Goal: Check status: Check status

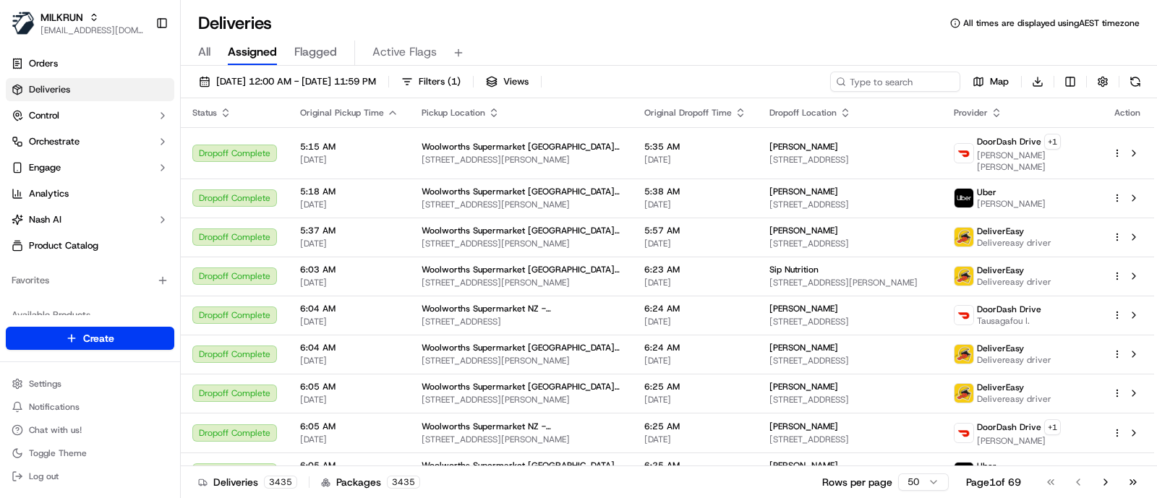
click at [1081, 49] on div "All Assigned Flagged Active Flags" at bounding box center [669, 53] width 976 height 25
click at [867, 74] on input at bounding box center [874, 82] width 174 height 20
paste input "78413933-4e7a-4e9b-bf83-25a745744b75"
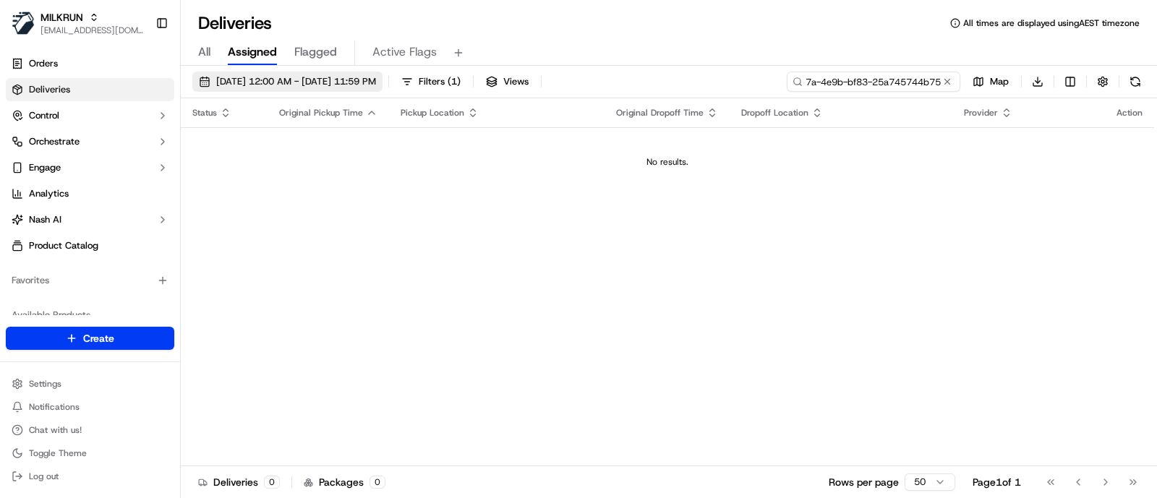
type input "78413933-4e7a-4e9b-bf83-25a745744b75"
click at [312, 85] on span "19/09/2025 12:00 AM - 19/09/2025 11:59 PM" at bounding box center [296, 81] width 160 height 13
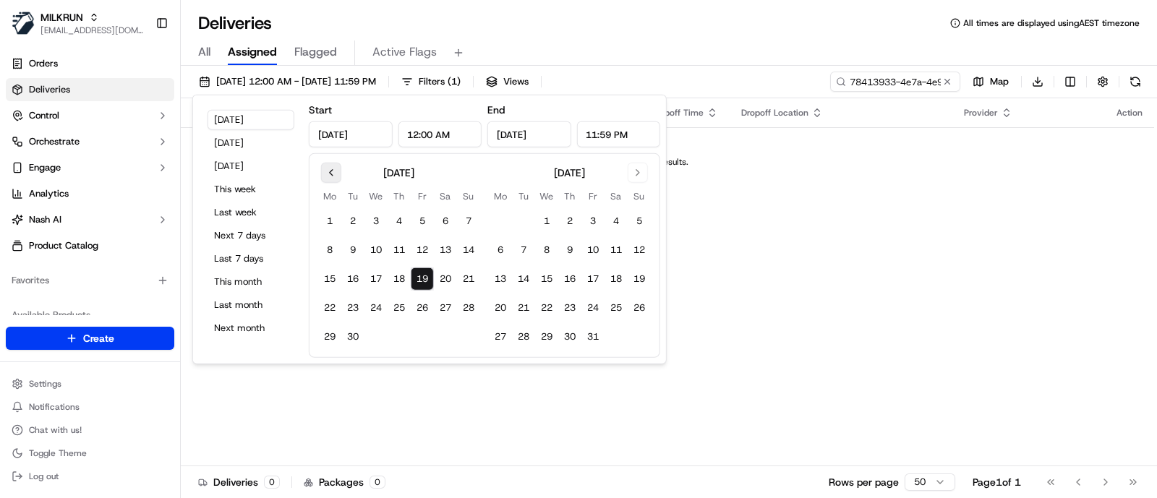
click at [324, 169] on button "Go to previous month" at bounding box center [331, 173] width 20 height 20
click at [328, 333] on button "25" at bounding box center [329, 336] width 23 height 23
type input "Aug 25, 2025"
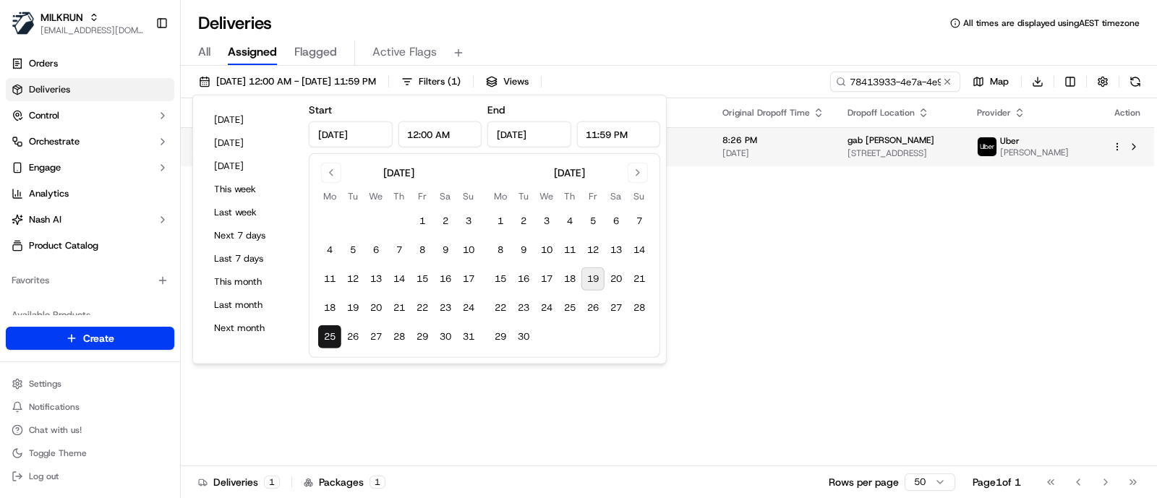
click at [836, 161] on td "gab zussino Unit 4/32 Wyndham St, Herston, QLD 4006, AU" at bounding box center [900, 146] width 129 height 39
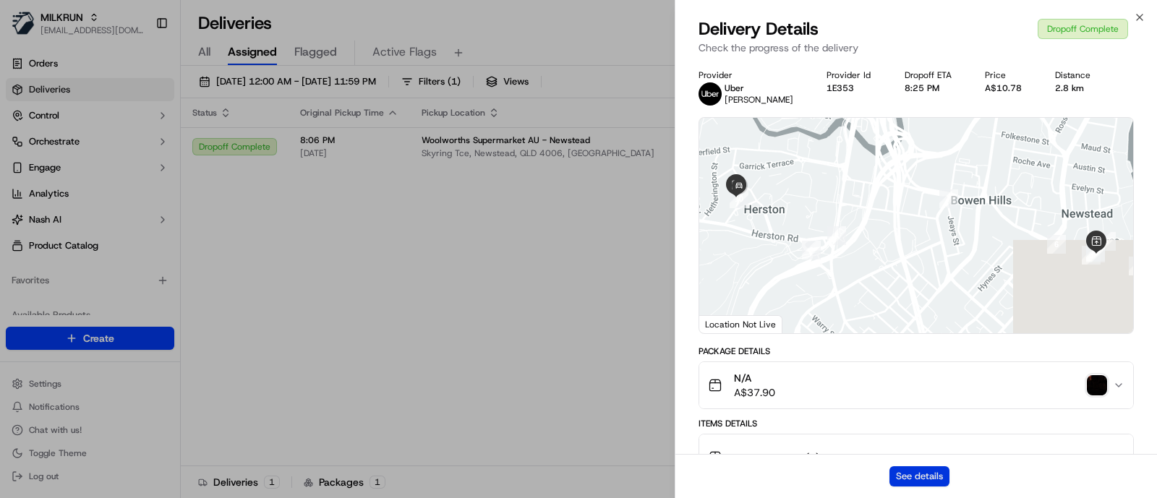
click at [908, 472] on button "See details" at bounding box center [920, 477] width 60 height 20
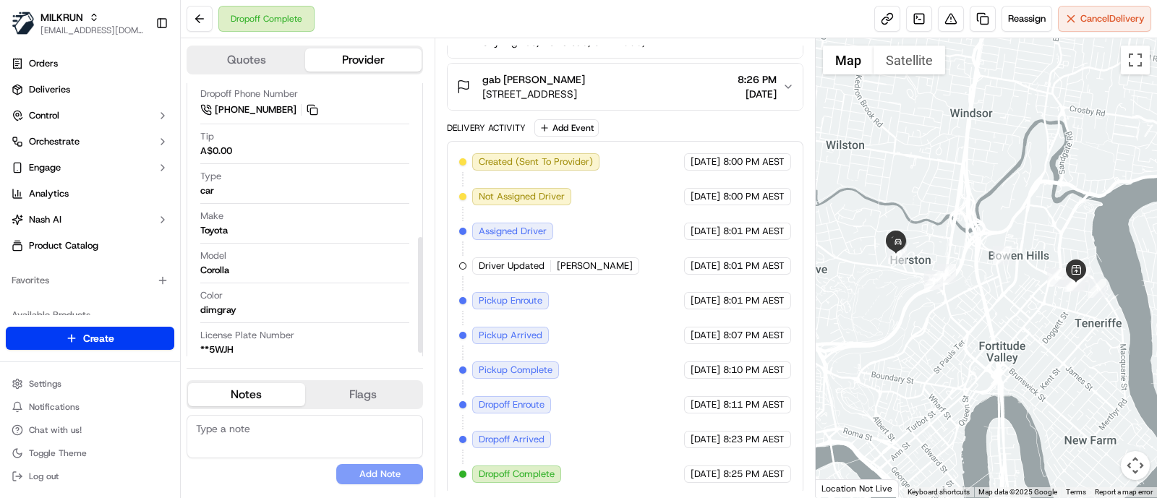
scroll to position [373, 0]
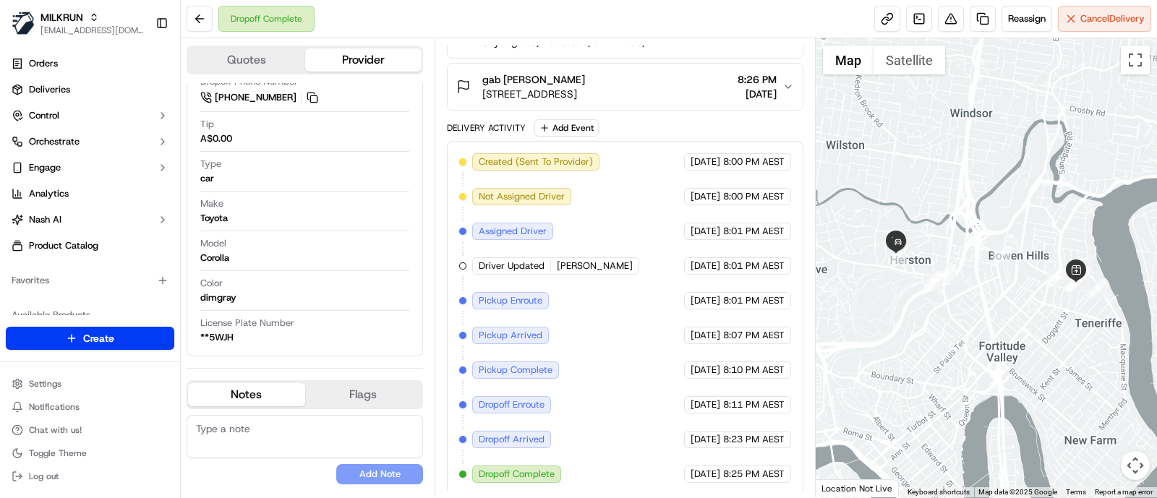
click at [1078, 113] on div at bounding box center [987, 267] width 342 height 459
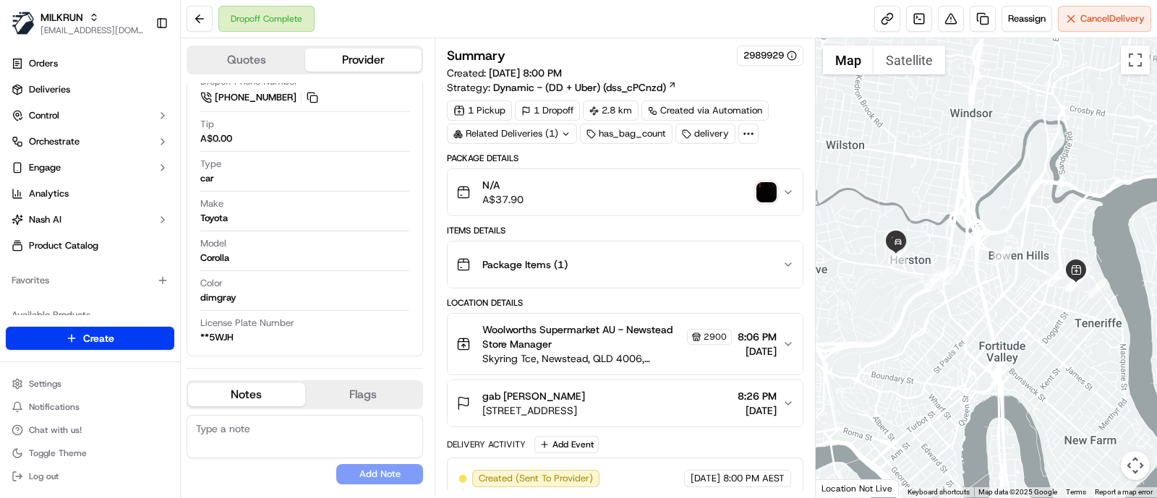
click at [746, 131] on icon at bounding box center [748, 133] width 13 height 13
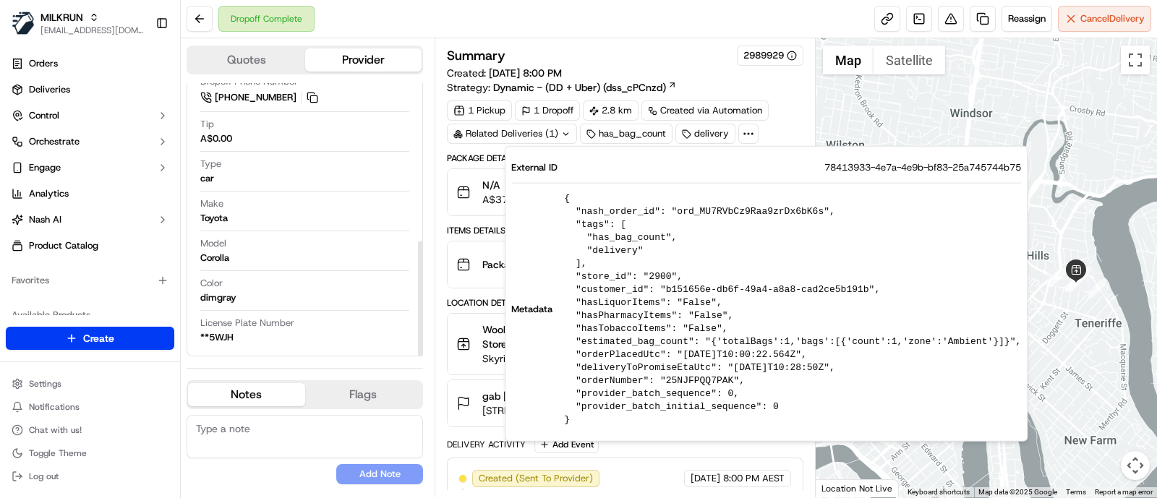
click at [343, 229] on div "Name SHORYA G. Pickup Phone Number +61 480 020 263 ext. 07925603 Dropoff Phone …" at bounding box center [305, 168] width 212 height 363
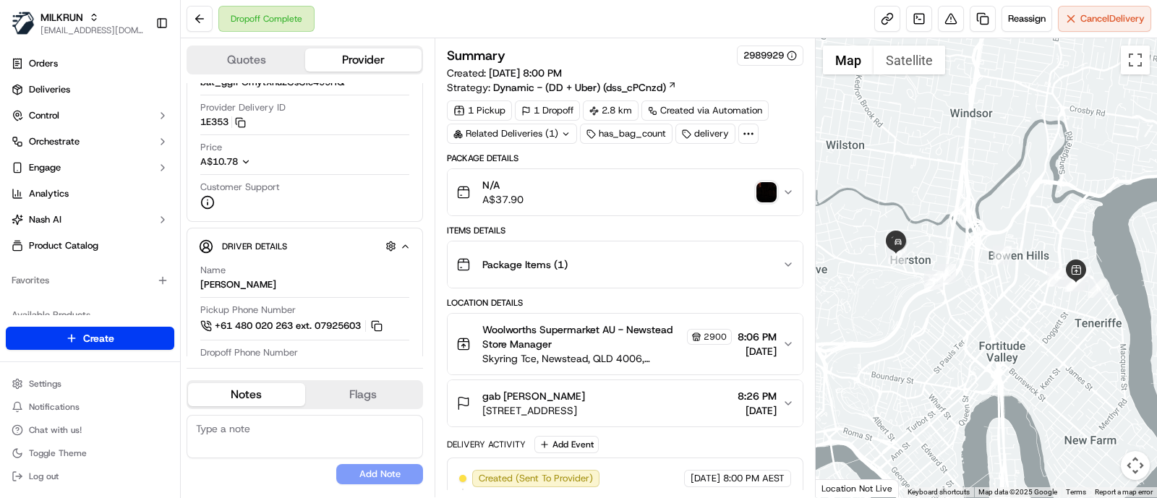
click at [1109, 119] on div at bounding box center [987, 267] width 342 height 459
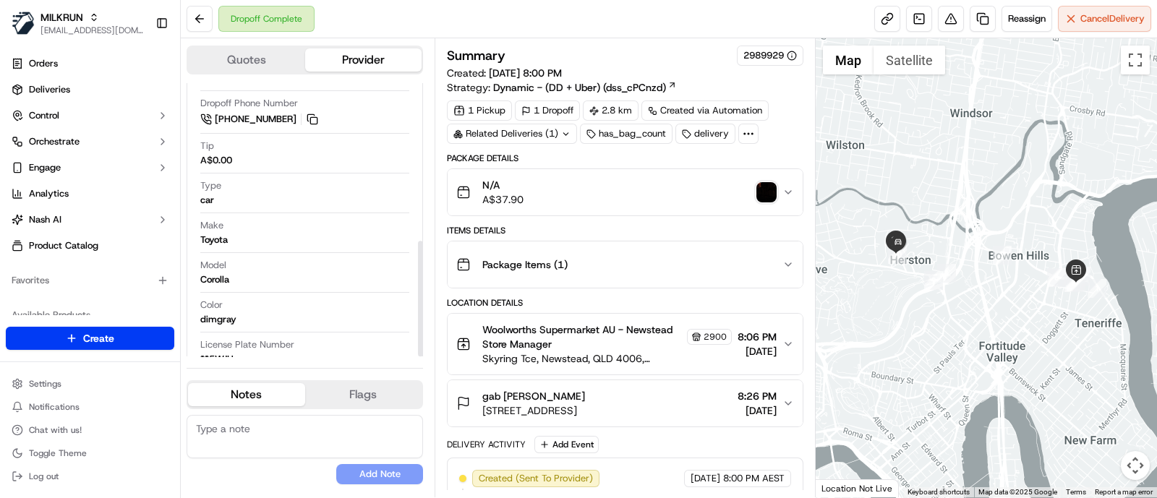
scroll to position [373, 0]
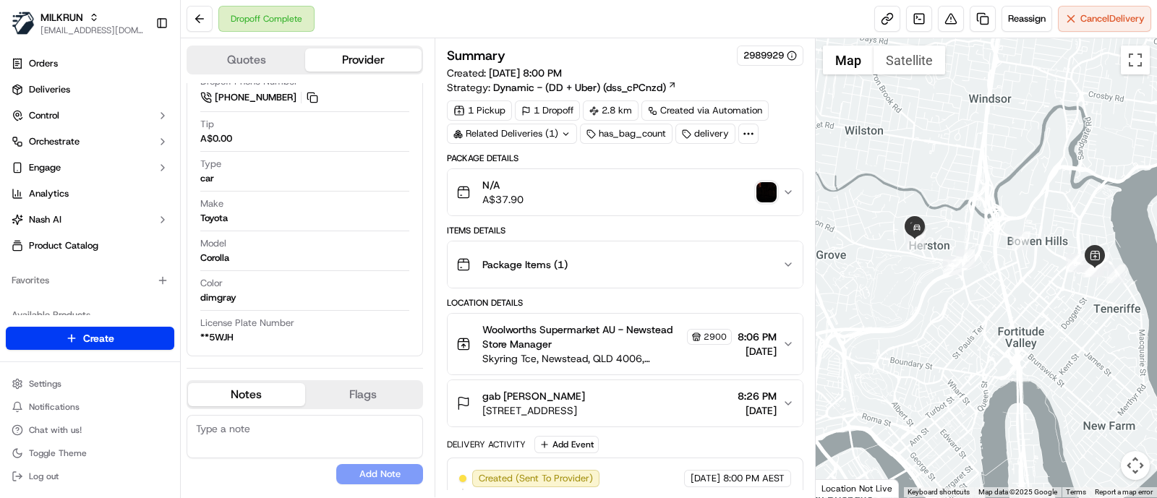
drag, startPoint x: 899, startPoint y: 177, endPoint x: 926, endPoint y: 157, distance: 33.6
click at [926, 157] on div at bounding box center [987, 267] width 342 height 459
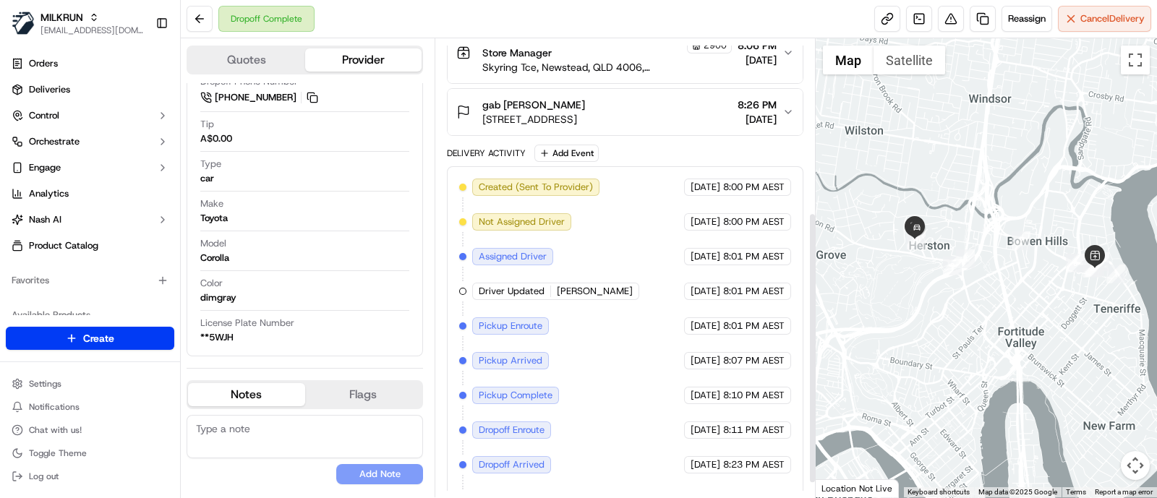
scroll to position [317, 0]
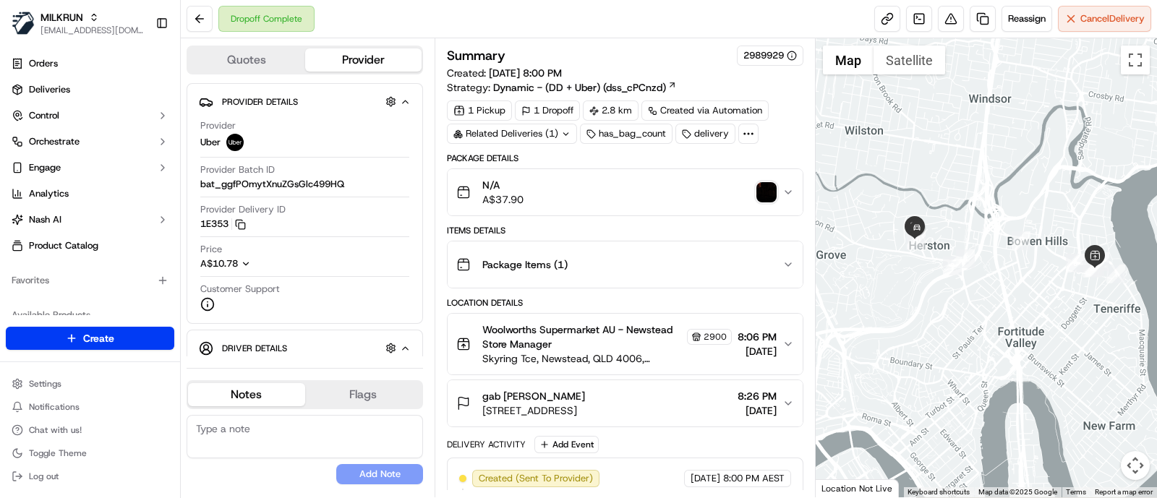
scroll to position [317, 0]
